Goal: Information Seeking & Learning: Learn about a topic

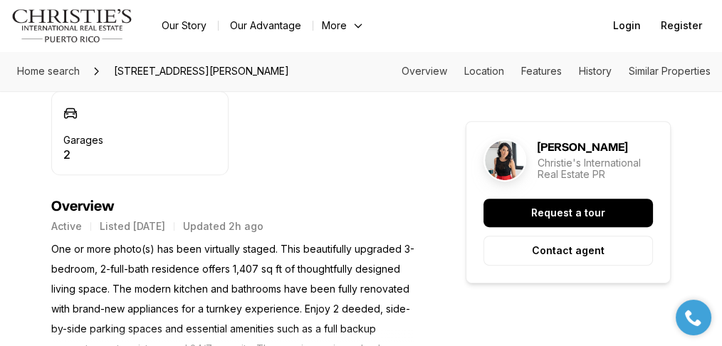
scroll to position [570, 0]
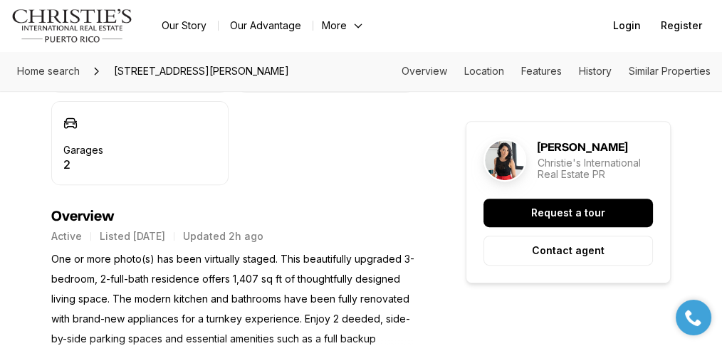
click at [75, 278] on p "One or more photo(s) has been virtually staged. This beautifully upgraded 3-bed…" at bounding box center [232, 309] width 363 height 120
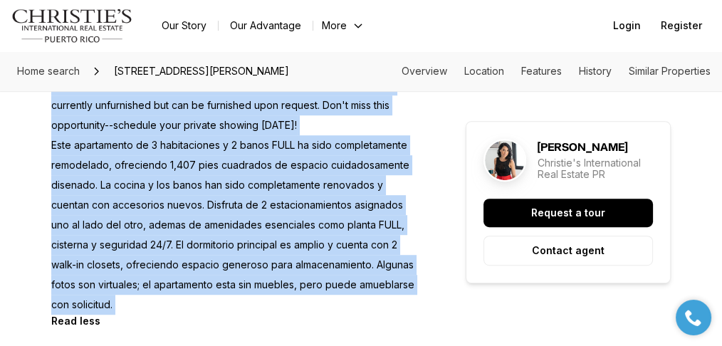
drag, startPoint x: 48, startPoint y: 170, endPoint x: 269, endPoint y: 274, distance: 243.8
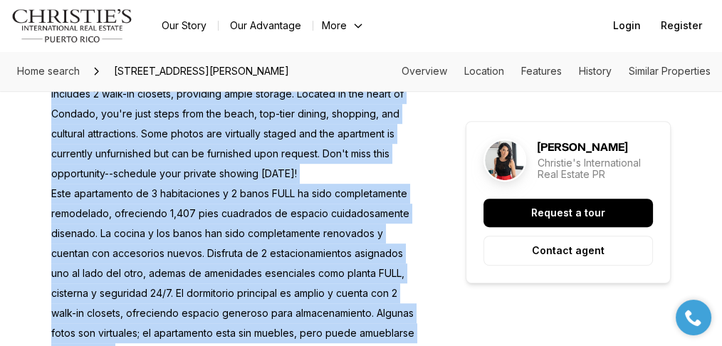
click at [229, 271] on p "One or more photo(s) has been virtually staged. This beautifully upgraded 3-bed…" at bounding box center [232, 163] width 363 height 399
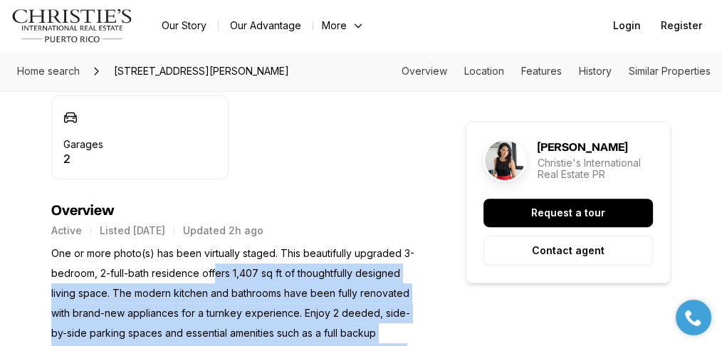
scroll to position [570, 0]
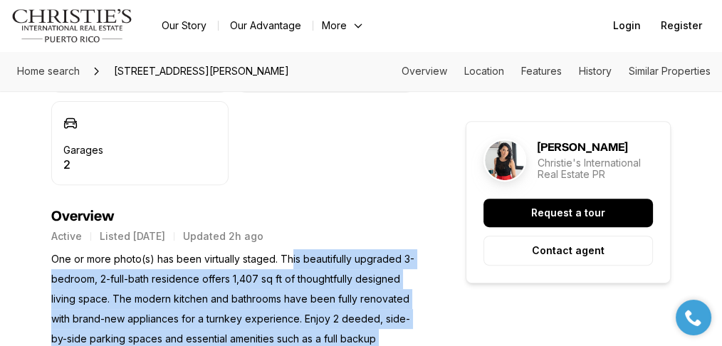
drag, startPoint x: 174, startPoint y: 269, endPoint x: 291, endPoint y: 167, distance: 155.6
copy p "is beautifully upgraded 3-bedroom, 2-full-bath residence offers 1,407 sq ft of …"
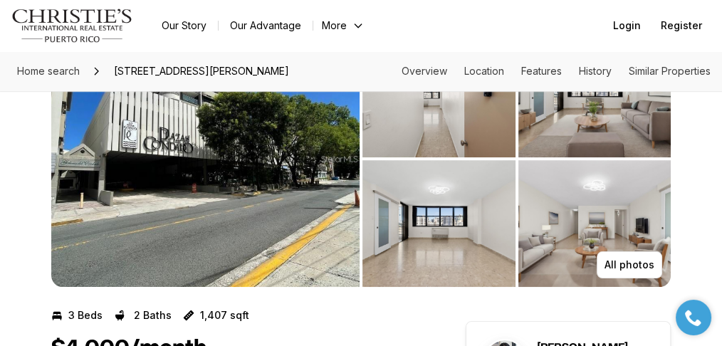
scroll to position [0, 0]
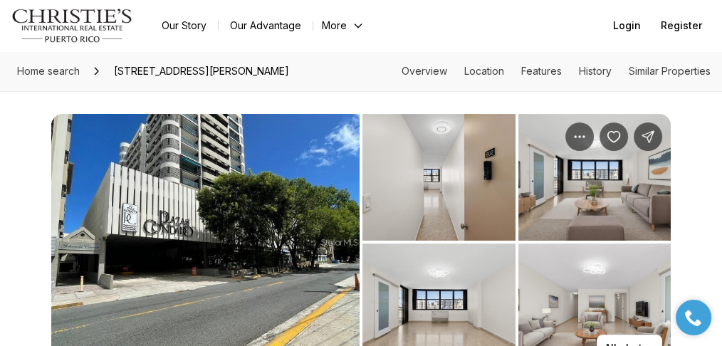
click at [246, 219] on img "View image gallery" at bounding box center [205, 242] width 308 height 256
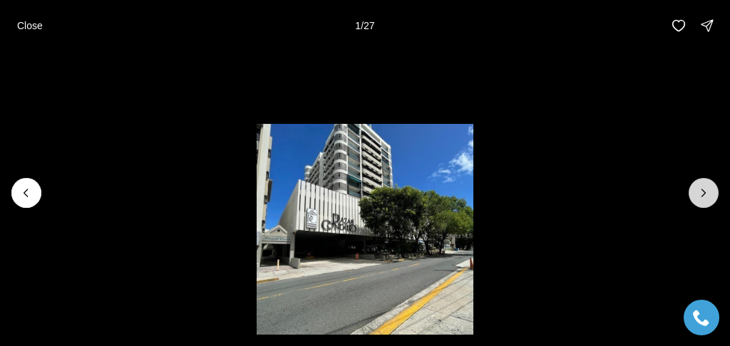
click at [707, 199] on icon "Next slide" at bounding box center [703, 193] width 14 height 14
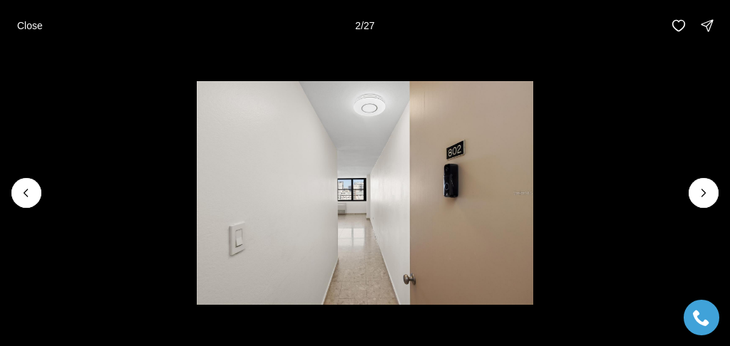
drag, startPoint x: 702, startPoint y: 194, endPoint x: 682, endPoint y: 195, distance: 20.0
click at [702, 194] on icon "Next slide" at bounding box center [703, 193] width 14 height 14
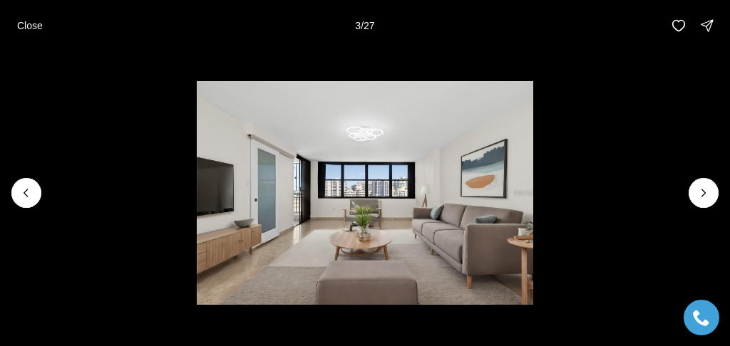
drag, startPoint x: 705, startPoint y: 197, endPoint x: 687, endPoint y: 205, distance: 20.4
click at [705, 197] on icon "Next slide" at bounding box center [703, 193] width 14 height 14
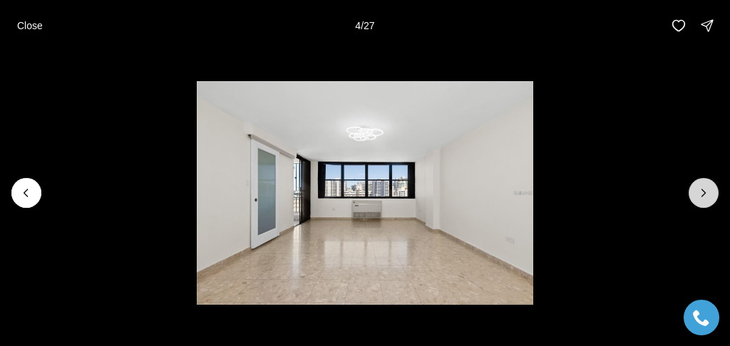
click at [710, 196] on icon "Next slide" at bounding box center [703, 193] width 14 height 14
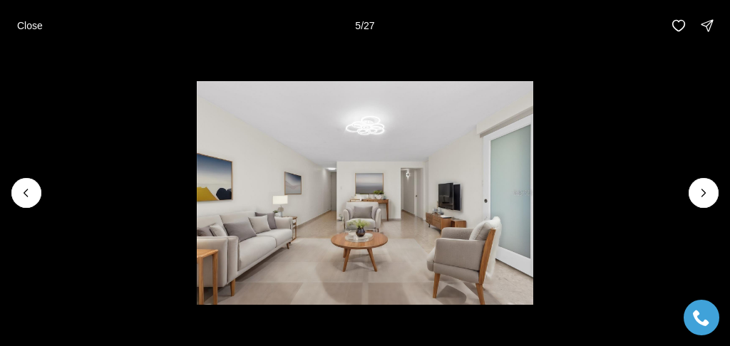
click at [720, 189] on li "5 of 27" at bounding box center [365, 193] width 730 height 284
click at [692, 189] on button "Next slide" at bounding box center [703, 193] width 30 height 30
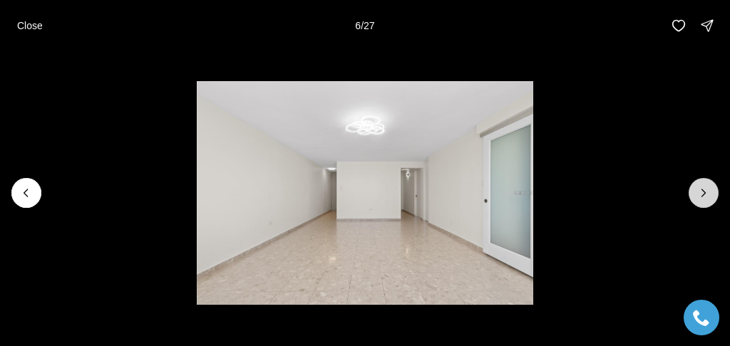
click at [700, 199] on icon "Next slide" at bounding box center [703, 193] width 14 height 14
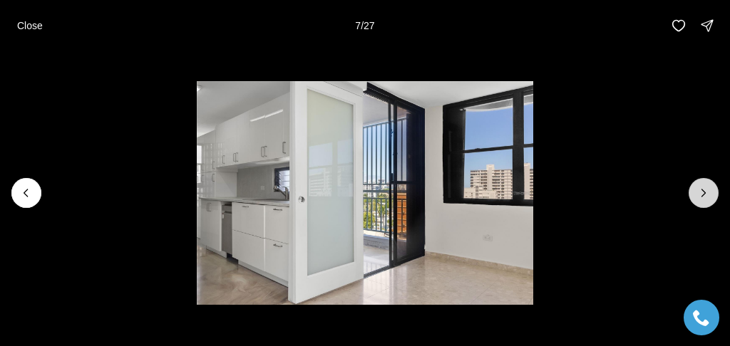
click at [697, 198] on icon "Next slide" at bounding box center [703, 193] width 14 height 14
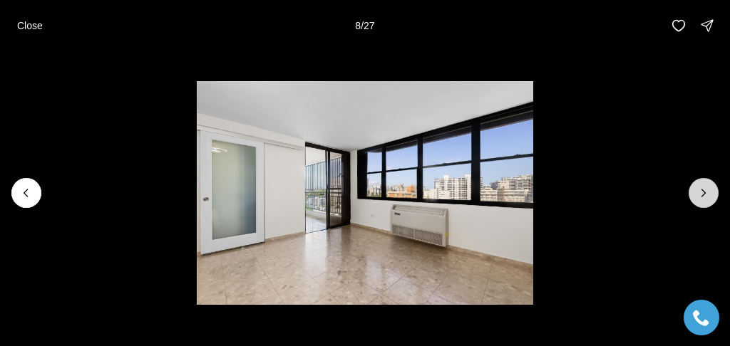
click at [702, 199] on icon "Next slide" at bounding box center [703, 193] width 14 height 14
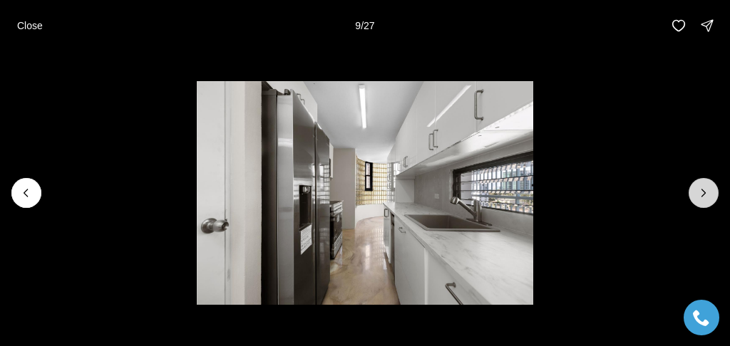
click at [701, 199] on icon "Next slide" at bounding box center [703, 193] width 14 height 14
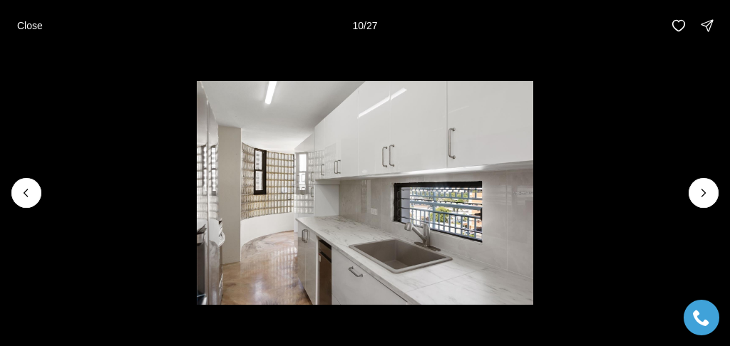
drag, startPoint x: 708, startPoint y: 194, endPoint x: 618, endPoint y: 197, distance: 89.8
click at [708, 194] on icon "Next slide" at bounding box center [703, 193] width 14 height 14
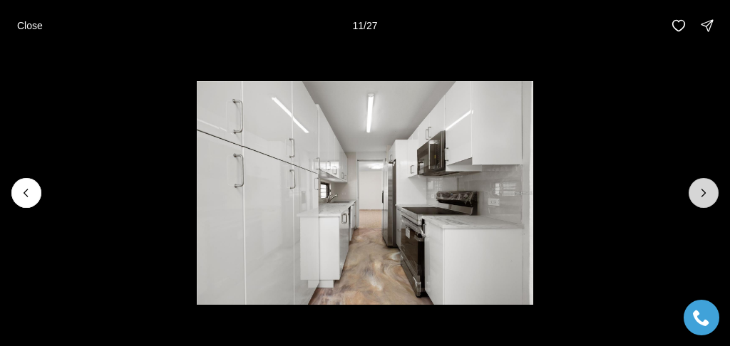
click at [704, 195] on icon "Next slide" at bounding box center [703, 193] width 14 height 14
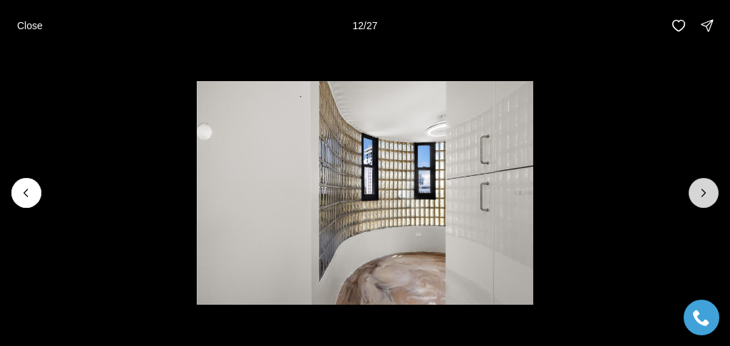
click at [712, 203] on button "Next slide" at bounding box center [703, 193] width 30 height 30
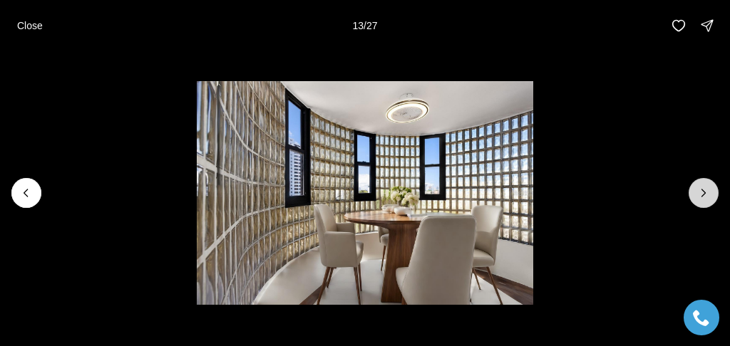
click at [702, 188] on icon "Next slide" at bounding box center [703, 193] width 14 height 14
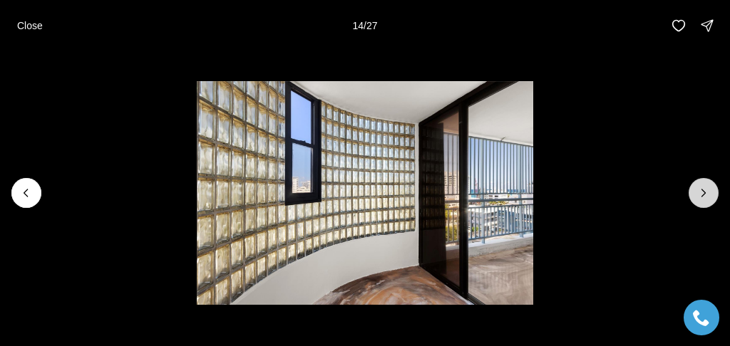
click at [710, 196] on icon "Next slide" at bounding box center [703, 193] width 14 height 14
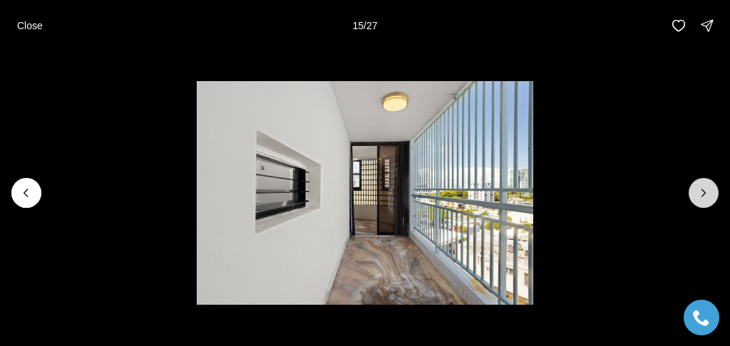
click at [701, 193] on icon "Next slide" at bounding box center [703, 193] width 14 height 14
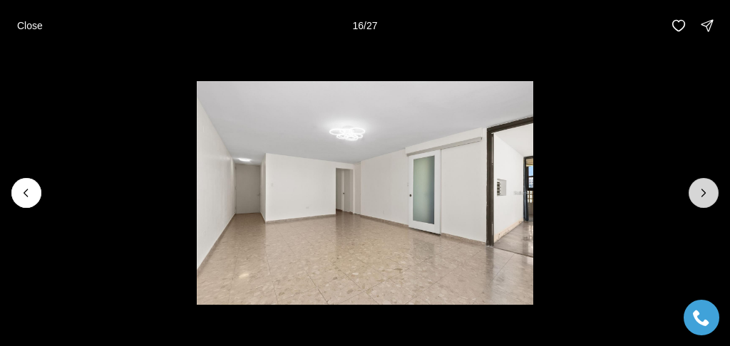
click at [702, 199] on icon "Next slide" at bounding box center [703, 193] width 14 height 14
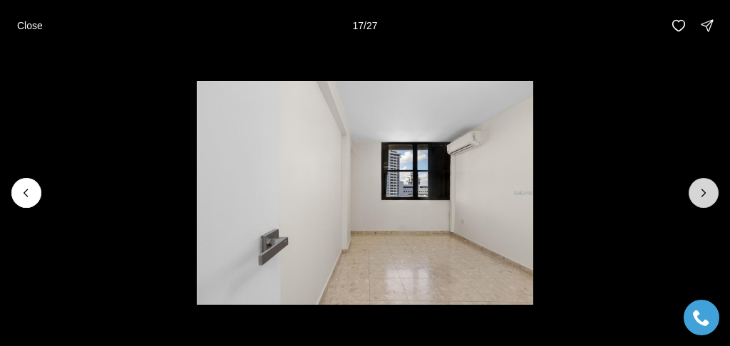
click at [703, 198] on icon "Next slide" at bounding box center [703, 193] width 14 height 14
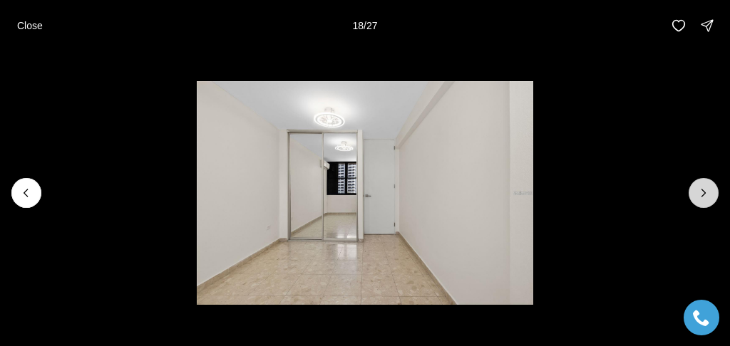
click at [712, 197] on button "Next slide" at bounding box center [703, 193] width 30 height 30
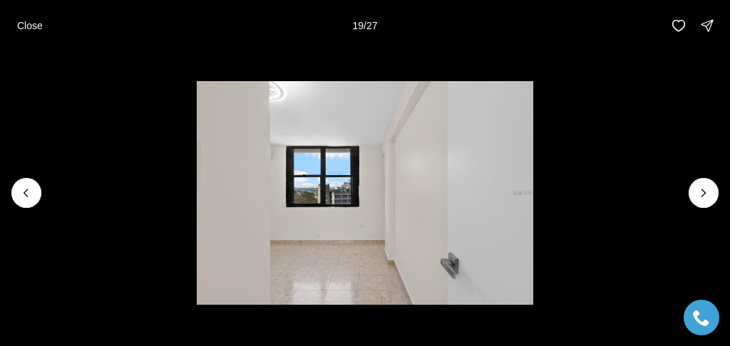
click at [710, 207] on li "19 of 27" at bounding box center [365, 193] width 730 height 284
click at [698, 187] on icon "Next slide" at bounding box center [703, 193] width 14 height 14
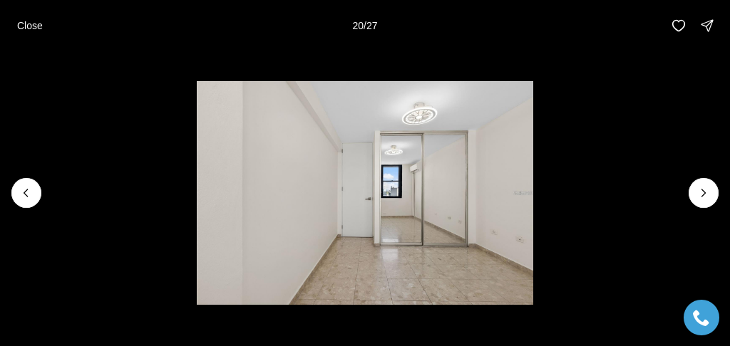
drag, startPoint x: 708, startPoint y: 190, endPoint x: 682, endPoint y: 188, distance: 26.4
click at [708, 190] on icon "Next slide" at bounding box center [703, 193] width 14 height 14
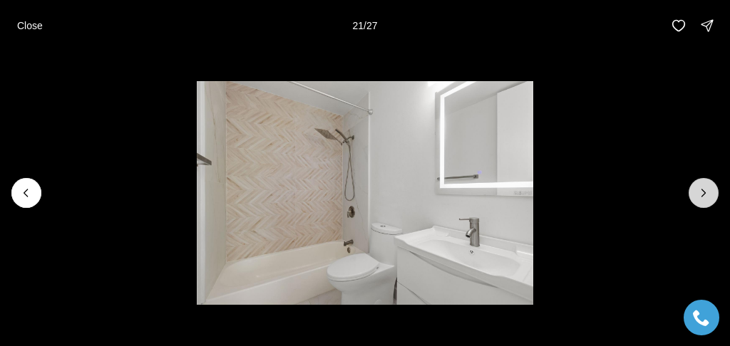
click at [702, 190] on icon "Next slide" at bounding box center [704, 193] width 4 height 7
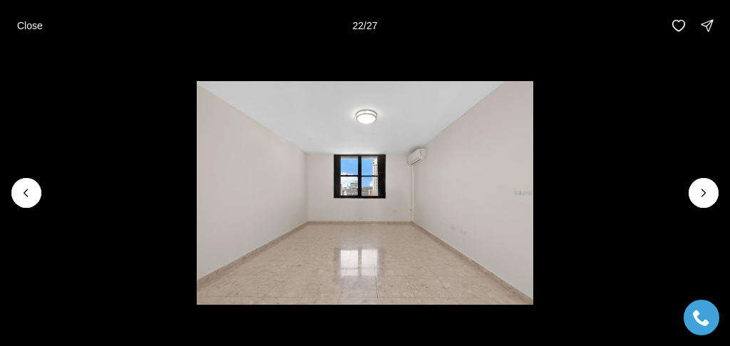
drag, startPoint x: 705, startPoint y: 199, endPoint x: 663, endPoint y: 200, distance: 41.3
click at [705, 199] on icon "Next slide" at bounding box center [703, 193] width 14 height 14
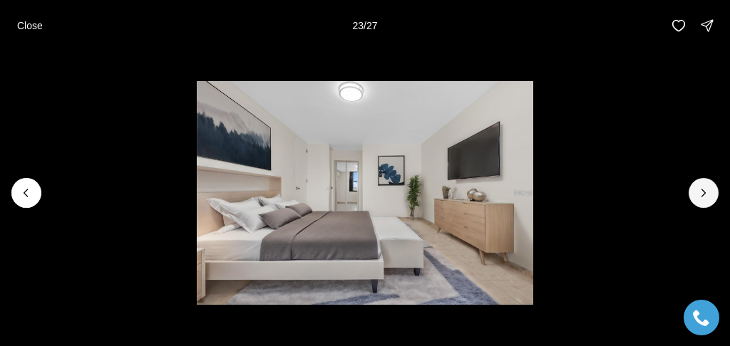
drag, startPoint x: 691, startPoint y: 187, endPoint x: 665, endPoint y: 186, distance: 25.7
click at [691, 187] on button "Next slide" at bounding box center [703, 193] width 30 height 30
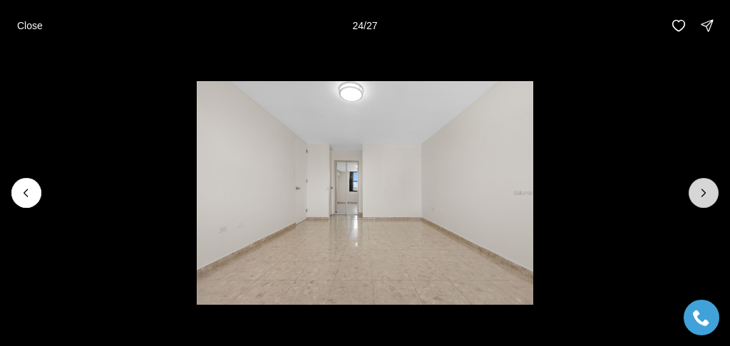
click at [705, 202] on button "Next slide" at bounding box center [703, 193] width 30 height 30
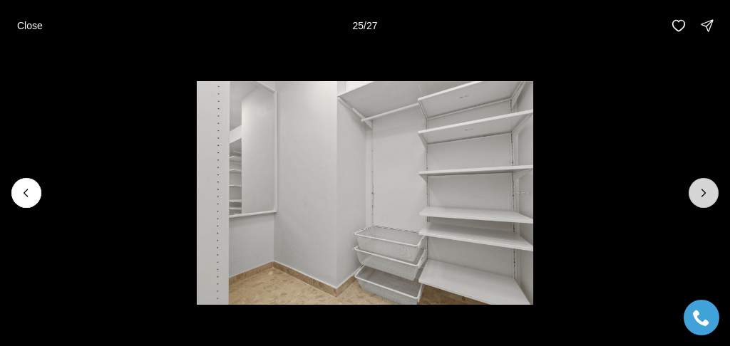
click at [707, 179] on button "Next slide" at bounding box center [703, 193] width 30 height 30
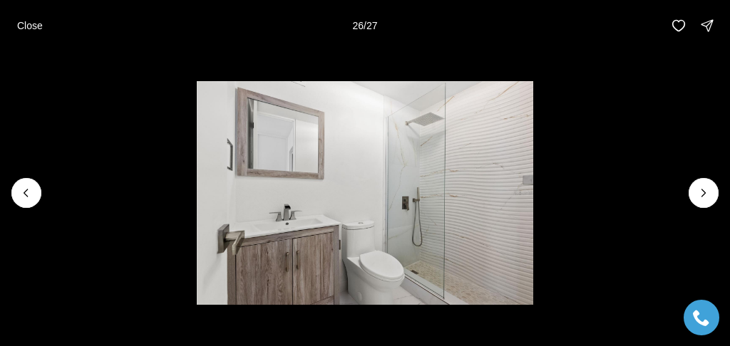
click at [688, 182] on li "26 of 27" at bounding box center [365, 193] width 730 height 284
click at [692, 196] on button "Next slide" at bounding box center [703, 193] width 30 height 30
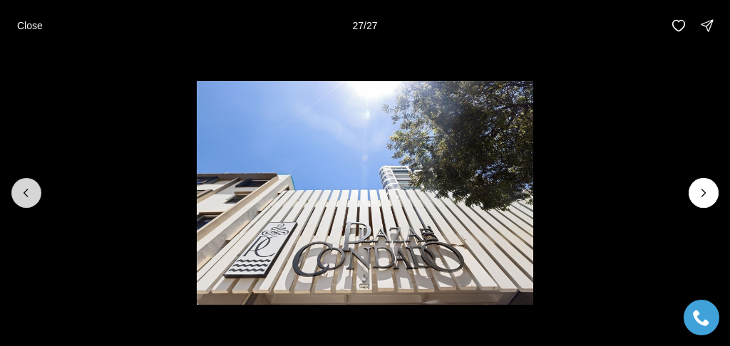
click at [29, 191] on icon "Previous slide" at bounding box center [26, 193] width 14 height 14
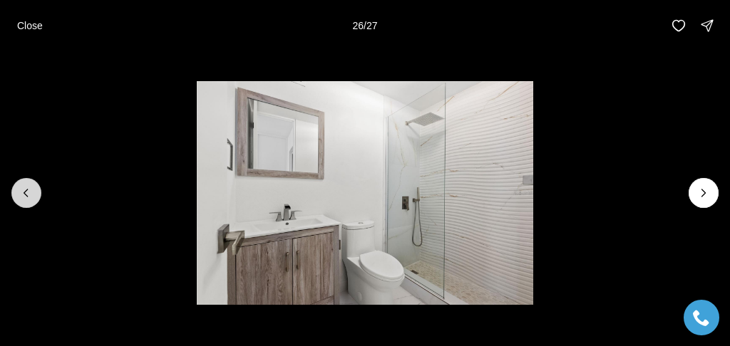
click at [30, 193] on icon "Previous slide" at bounding box center [26, 193] width 14 height 14
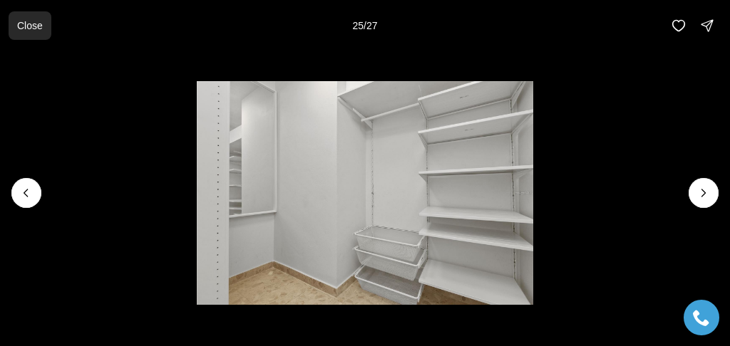
click at [38, 24] on p "Close" at bounding box center [30, 25] width 26 height 11
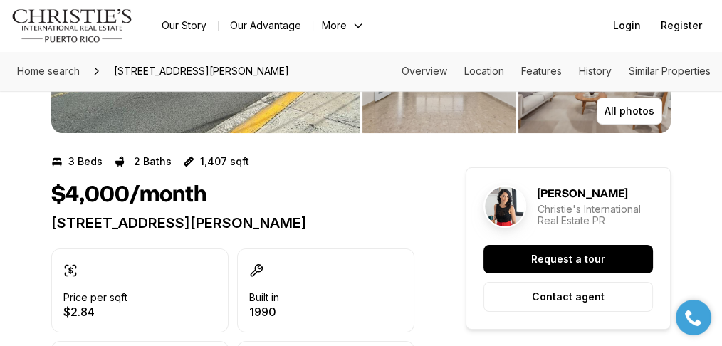
scroll to position [237, 0]
